Goal: Navigation & Orientation: Find specific page/section

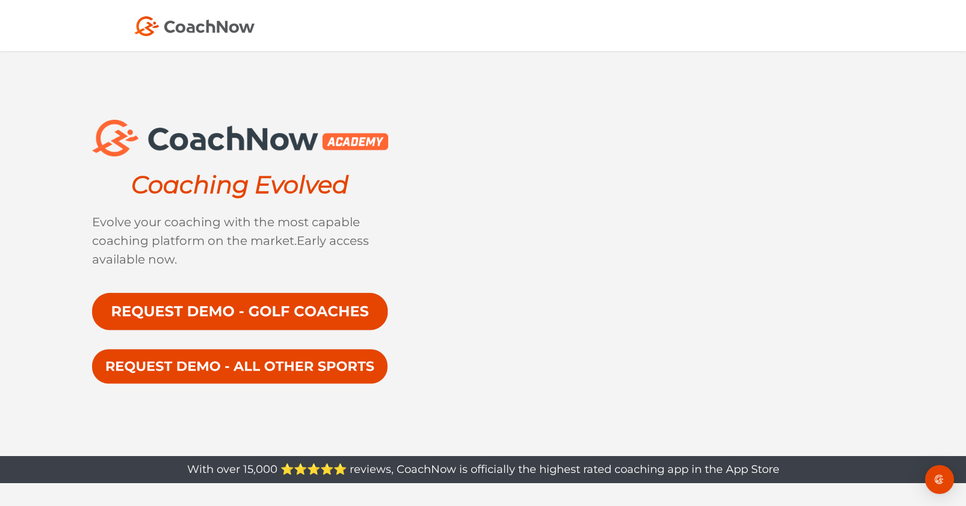
click at [205, 35] on img at bounding box center [194, 26] width 120 height 20
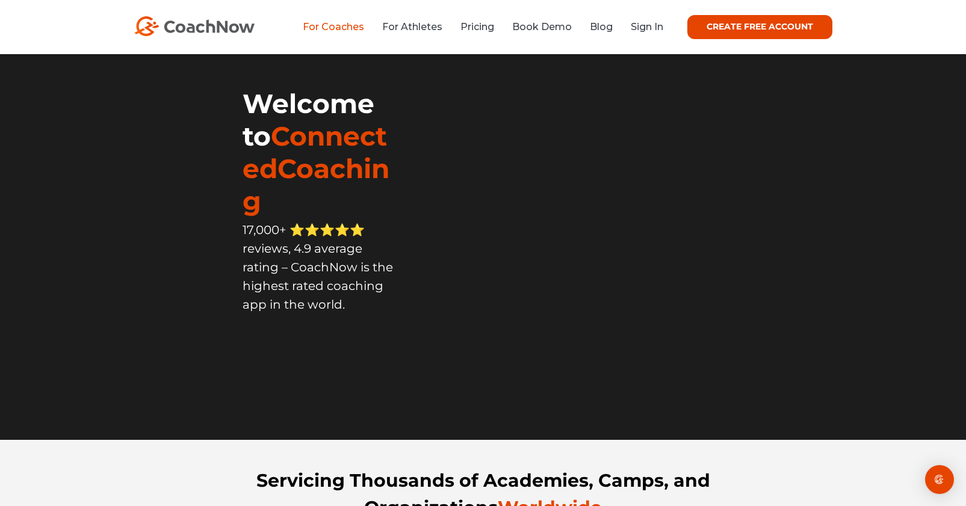
click at [347, 24] on link "For Coaches" at bounding box center [333, 26] width 61 height 11
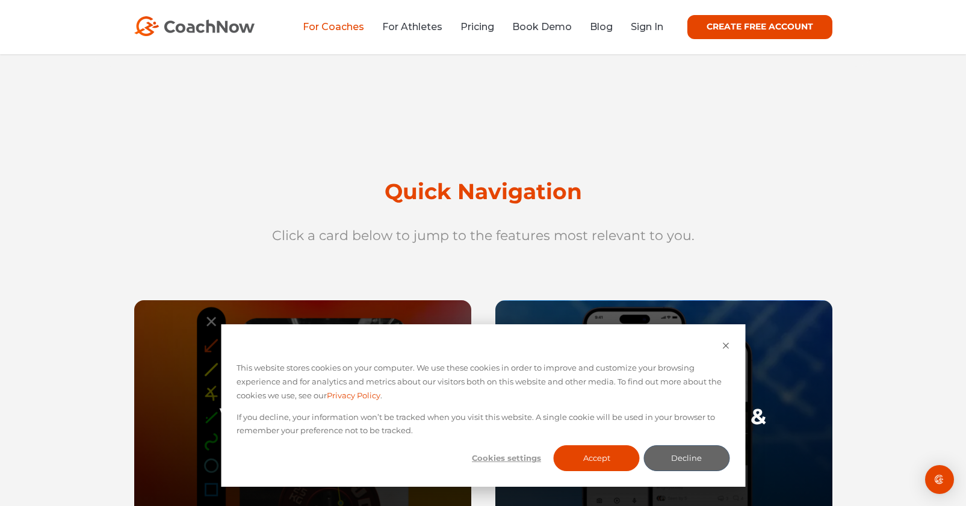
scroll to position [421, 0]
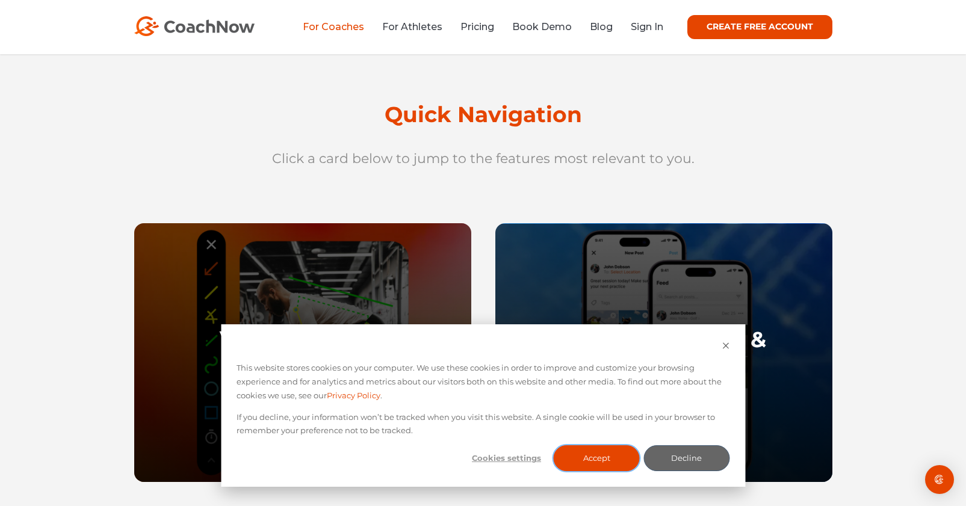
click at [605, 455] on button "Accept" at bounding box center [596, 458] width 86 height 26
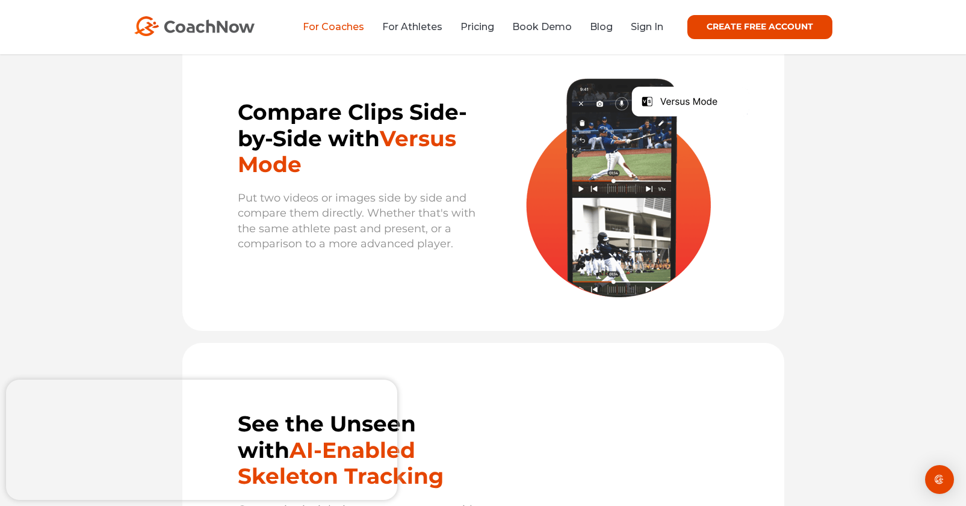
scroll to position [2045, 0]
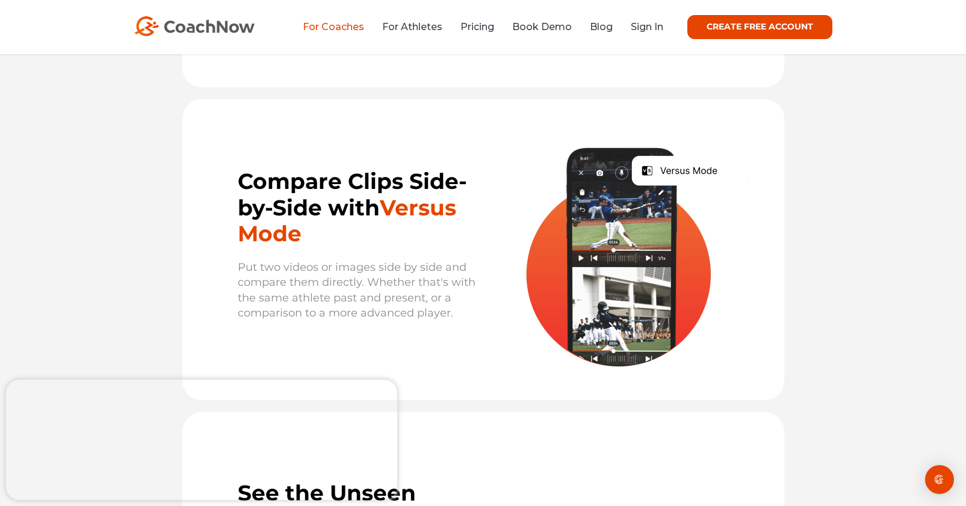
click at [235, 32] on img at bounding box center [194, 26] width 120 height 20
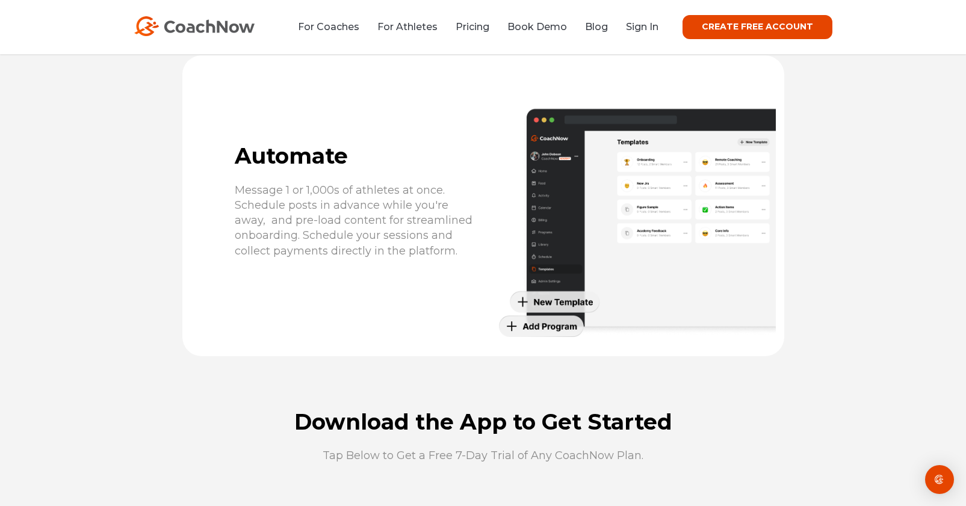
scroll to position [3008, 0]
